Goal: Check status: Check status

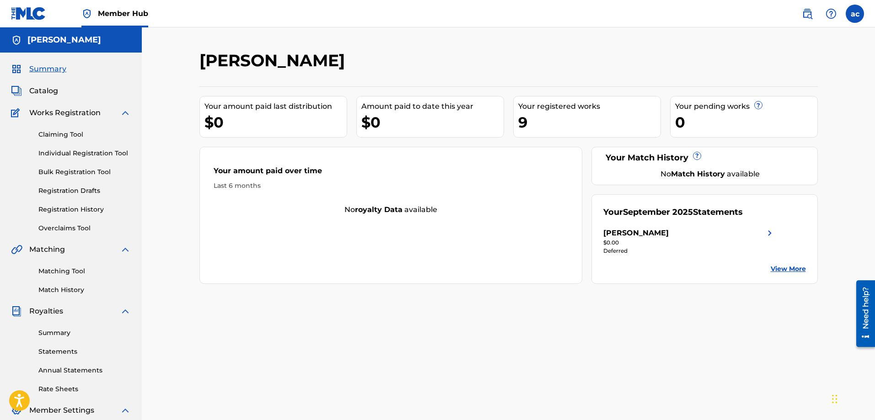
click at [669, 238] on div "[PERSON_NAME]" at bounding box center [635, 233] width 65 height 11
click at [669, 236] on div "[PERSON_NAME]" at bounding box center [635, 233] width 65 height 11
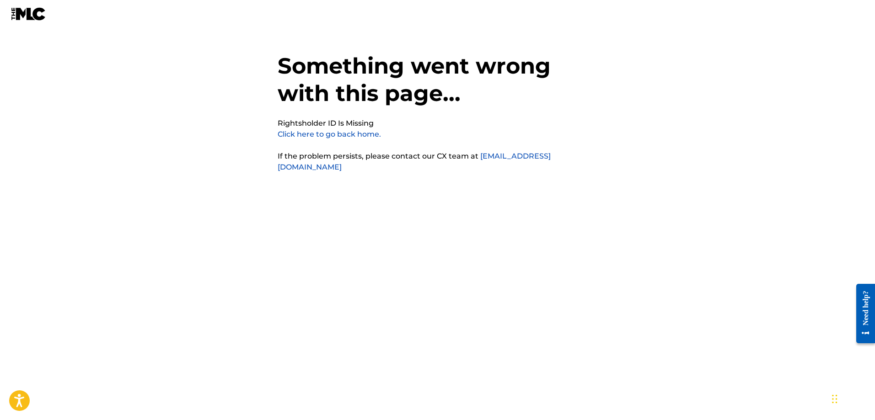
click at [297, 138] on link "Click here to go back home." at bounding box center [329, 134] width 103 height 9
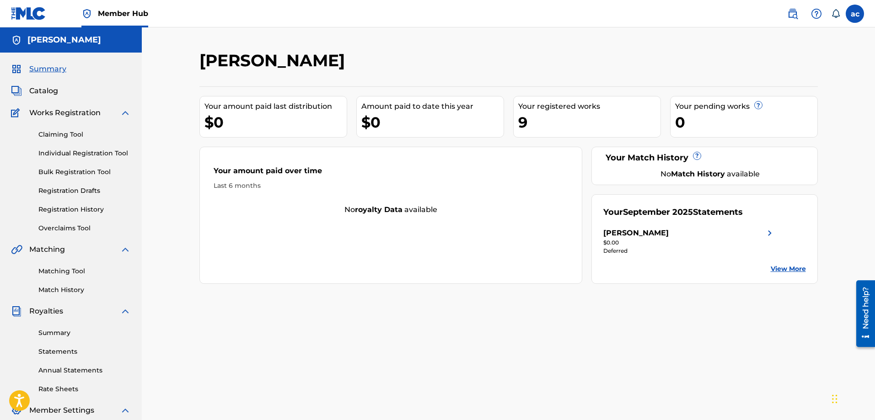
click at [785, 268] on link "View More" at bounding box center [788, 269] width 35 height 10
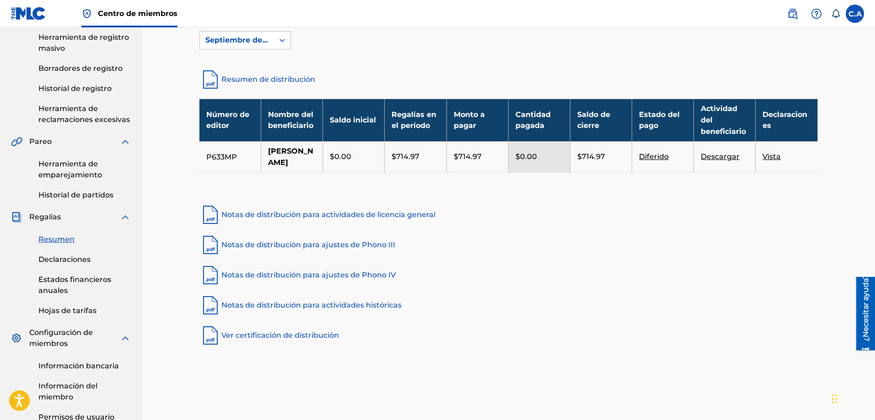
scroll to position [165, 0]
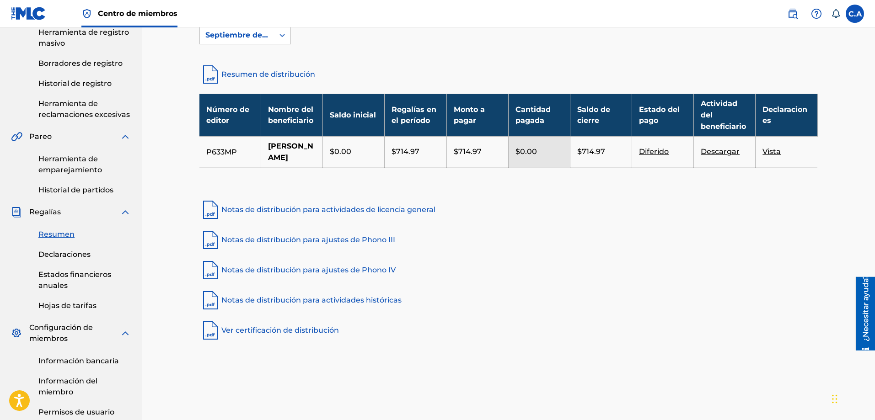
click at [766, 156] on font "Vista" at bounding box center [771, 151] width 18 height 9
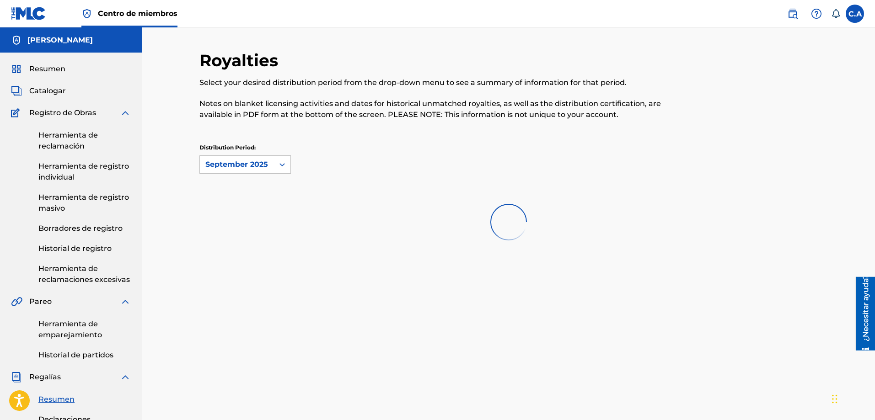
scroll to position [165, 0]
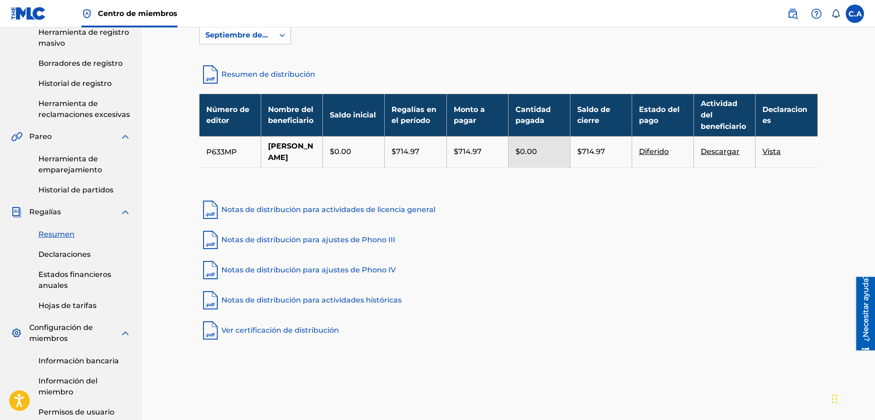
click at [659, 156] on font "Diferido" at bounding box center [654, 151] width 30 height 9
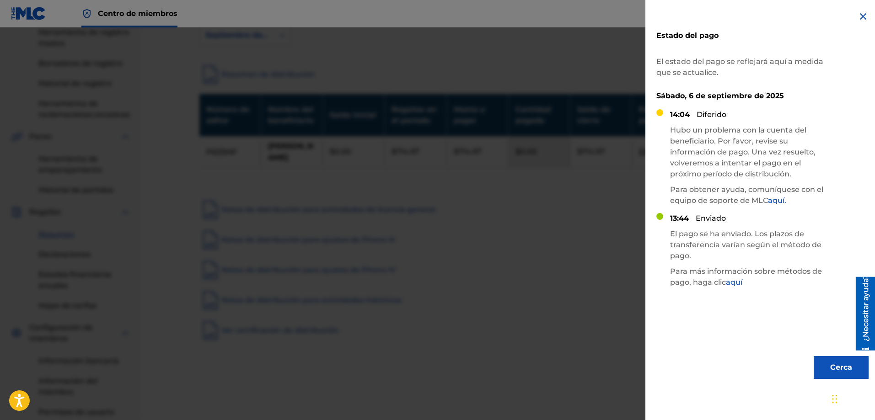
click at [740, 286] on font "aquí" at bounding box center [734, 282] width 16 height 9
click at [708, 334] on div "Estado del pago El estado del pago se reflejará aquí a medida que se actualice.…" at bounding box center [762, 195] width 234 height 390
click at [858, 20] on img at bounding box center [863, 16] width 11 height 11
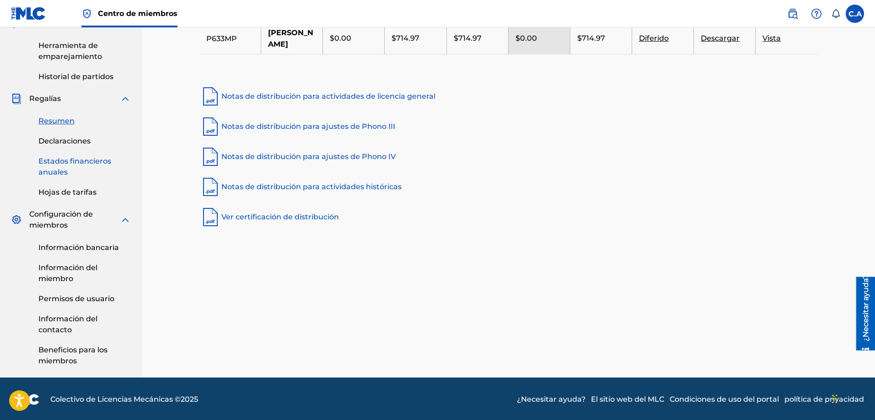
scroll to position [280, 0]
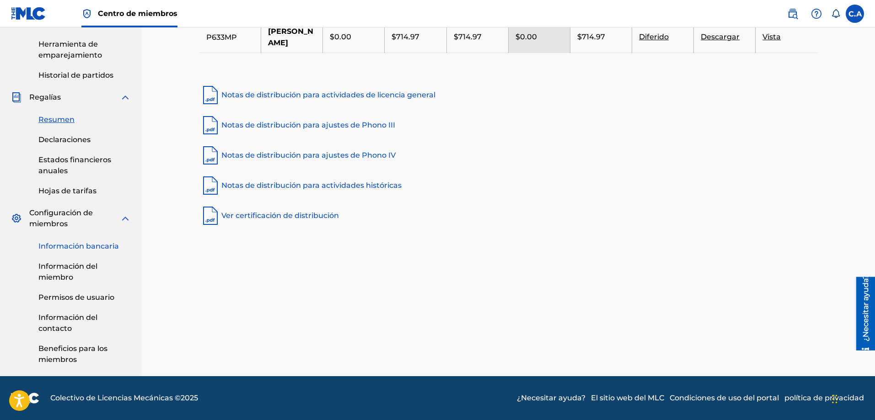
click at [74, 247] on font "Información bancaria" at bounding box center [78, 246] width 80 height 9
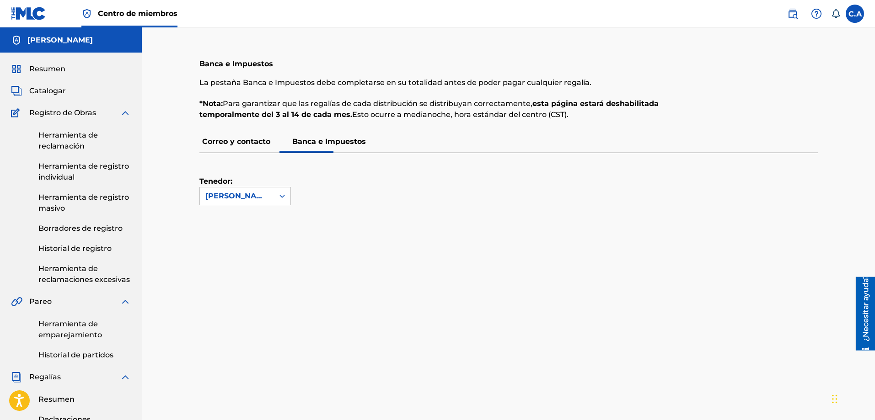
click at [33, 19] on img at bounding box center [28, 13] width 35 height 13
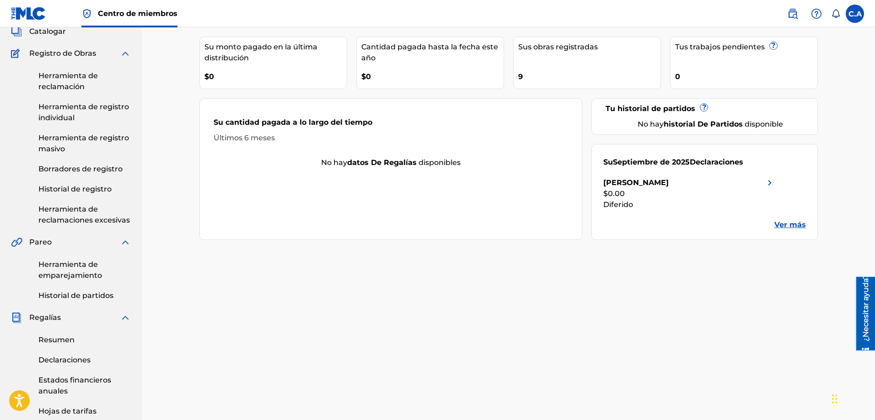
scroll to position [94, 0]
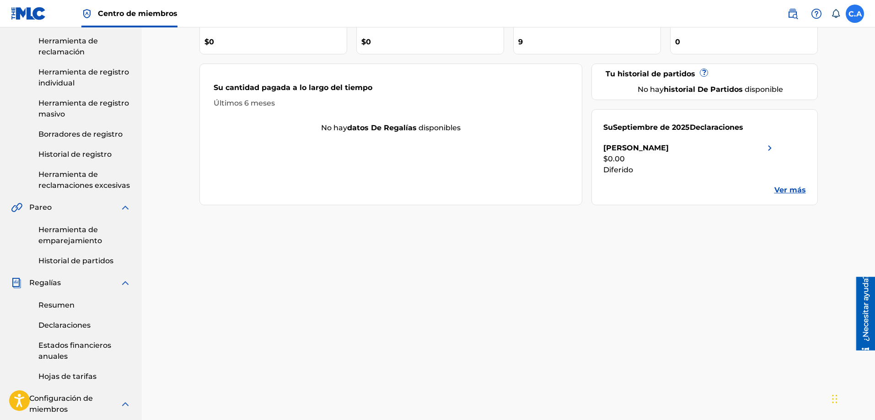
click at [856, 15] on label at bounding box center [855, 14] width 18 height 18
click at [855, 14] on input "C.A [PERSON_NAME] [EMAIL_ADDRESS][DOMAIN_NAME] Preferencias de notificación Per…" at bounding box center [855, 14] width 0 height 0
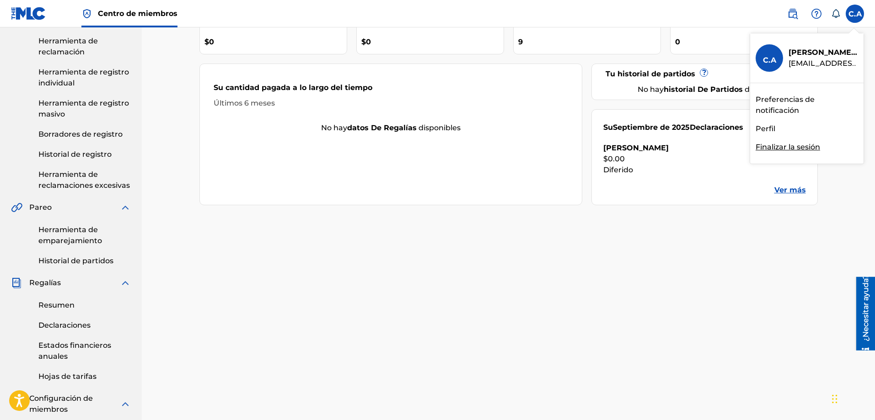
click at [794, 150] on font "Finalizar la sesión" at bounding box center [788, 147] width 64 height 9
click at [855, 14] on input "C.A [PERSON_NAME] [EMAIL_ADDRESS][DOMAIN_NAME] Preferencias de notificación Per…" at bounding box center [855, 14] width 0 height 0
